Goal: Find specific fact: Find specific fact

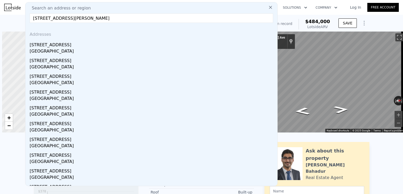
scroll to position [0, 2]
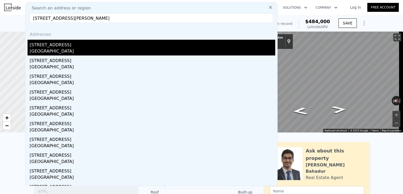
type input "[STREET_ADDRESS][PERSON_NAME]"
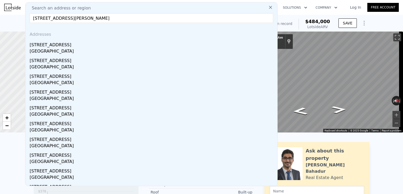
click at [98, 49] on div "[GEOGRAPHIC_DATA]" at bounding box center [153, 51] width 246 height 7
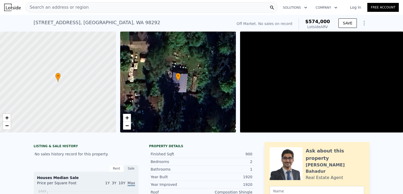
click at [320, 21] on span "$574,000" at bounding box center [317, 22] width 25 height 6
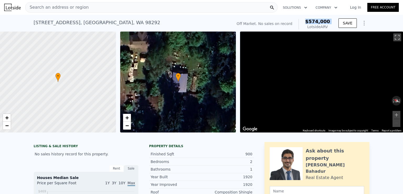
click at [320, 21] on span "$574,000" at bounding box center [317, 22] width 25 height 6
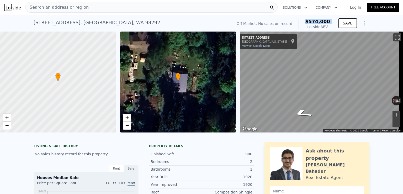
copy span "$574,000"
